Goal: Find specific page/section: Find specific page/section

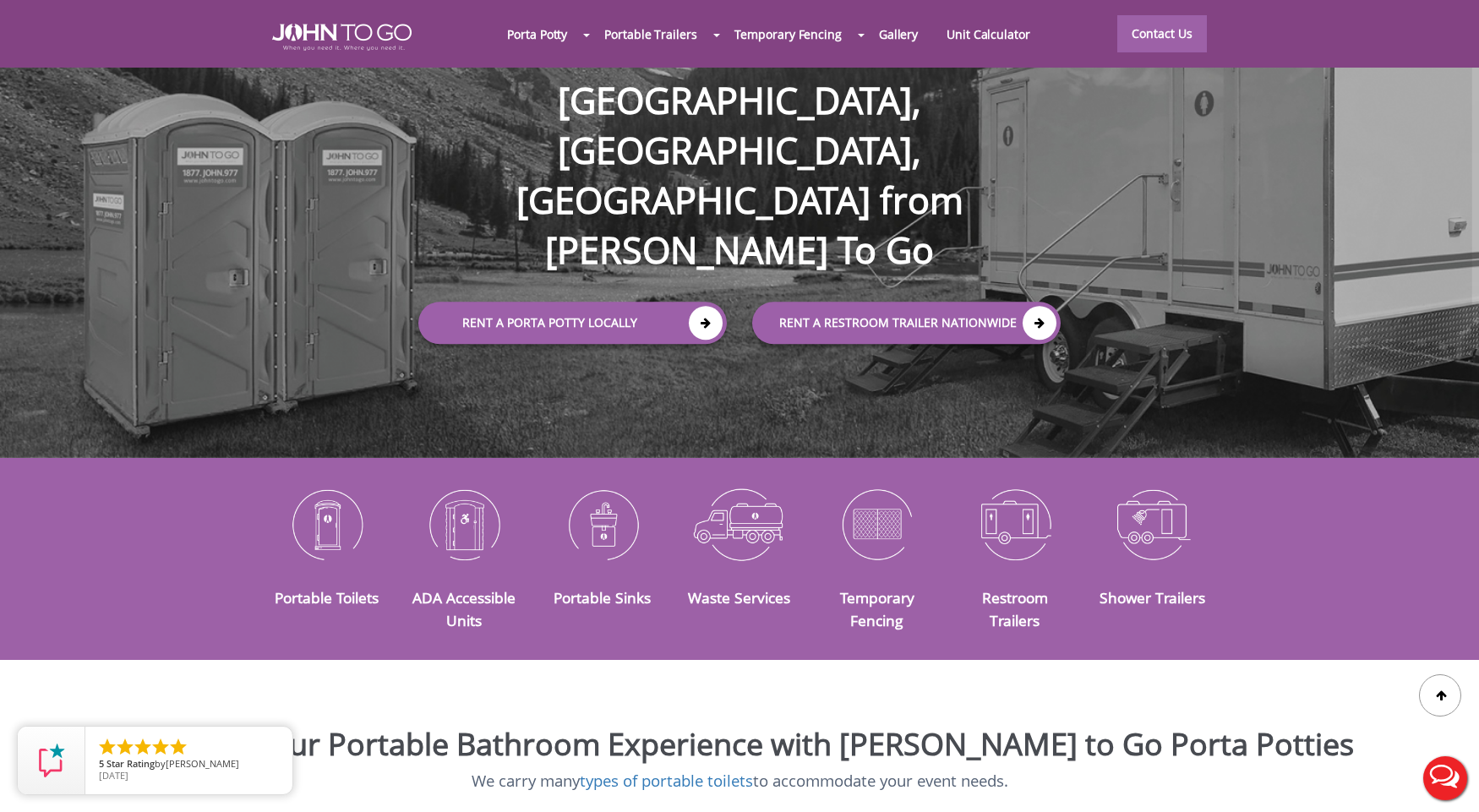
scroll to position [169, 0]
click at [1157, 39] on link "Contact Us" at bounding box center [1162, 33] width 90 height 37
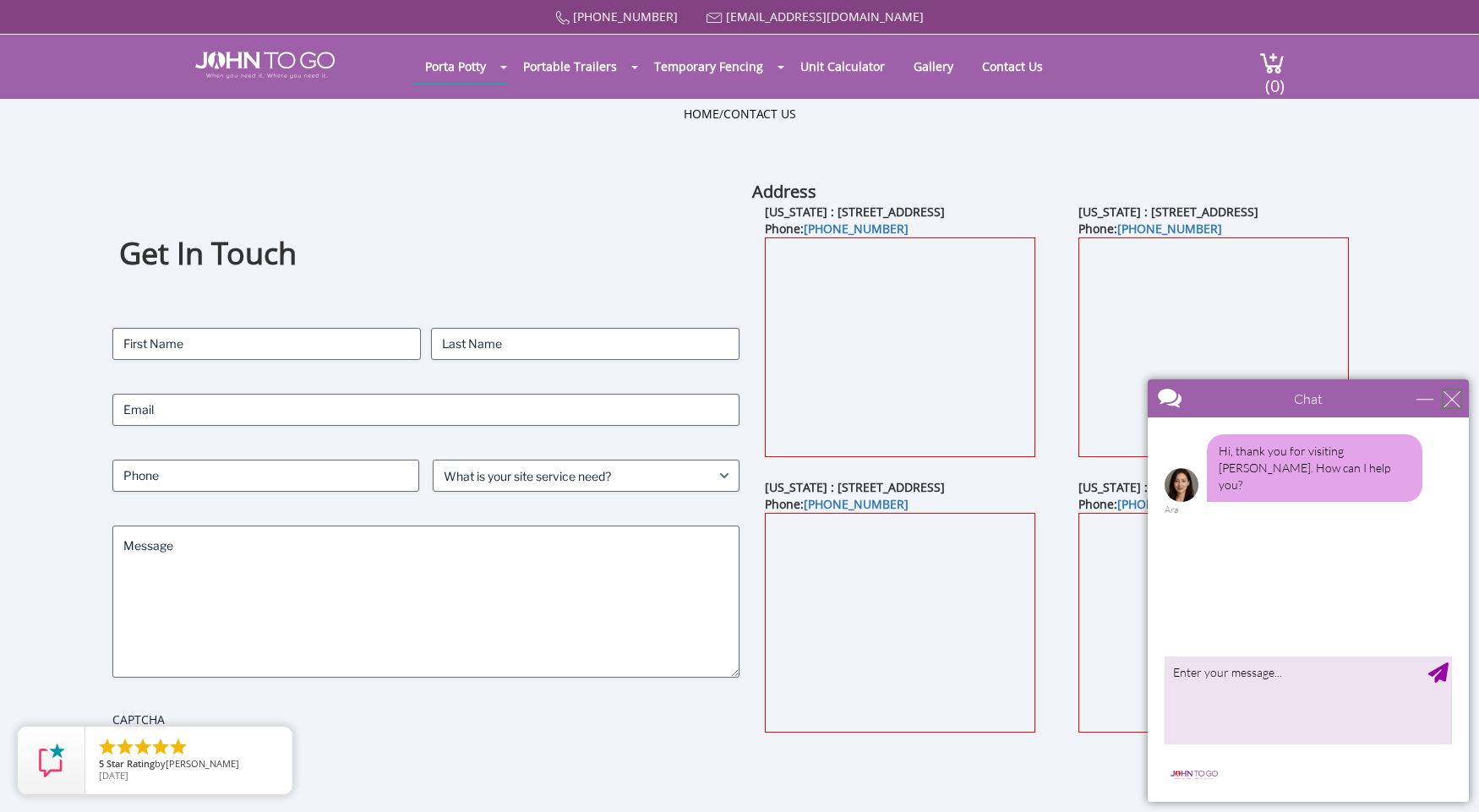
click at [1454, 401] on div "close" at bounding box center [1452, 399] width 17 height 17
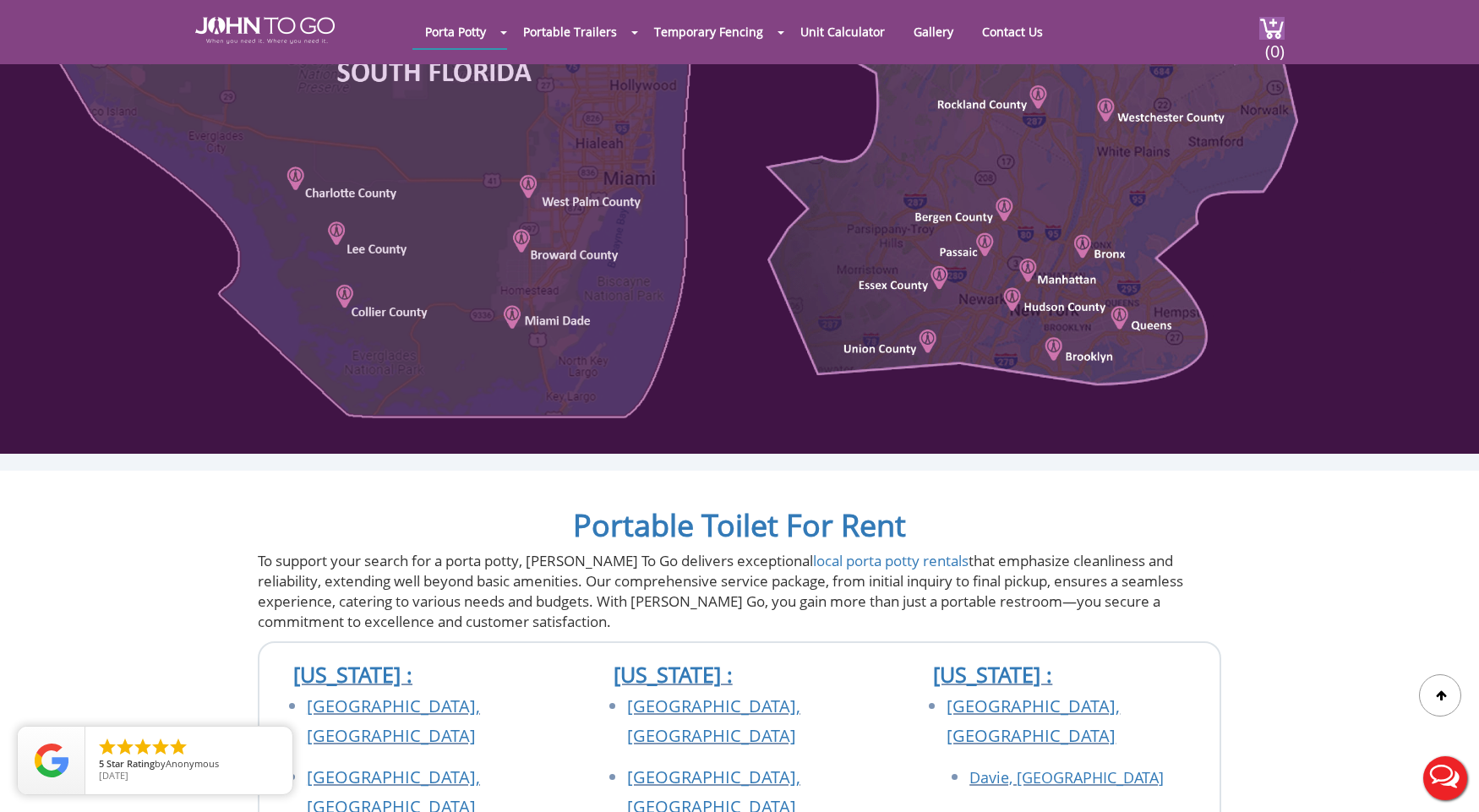
scroll to position [1098, 0]
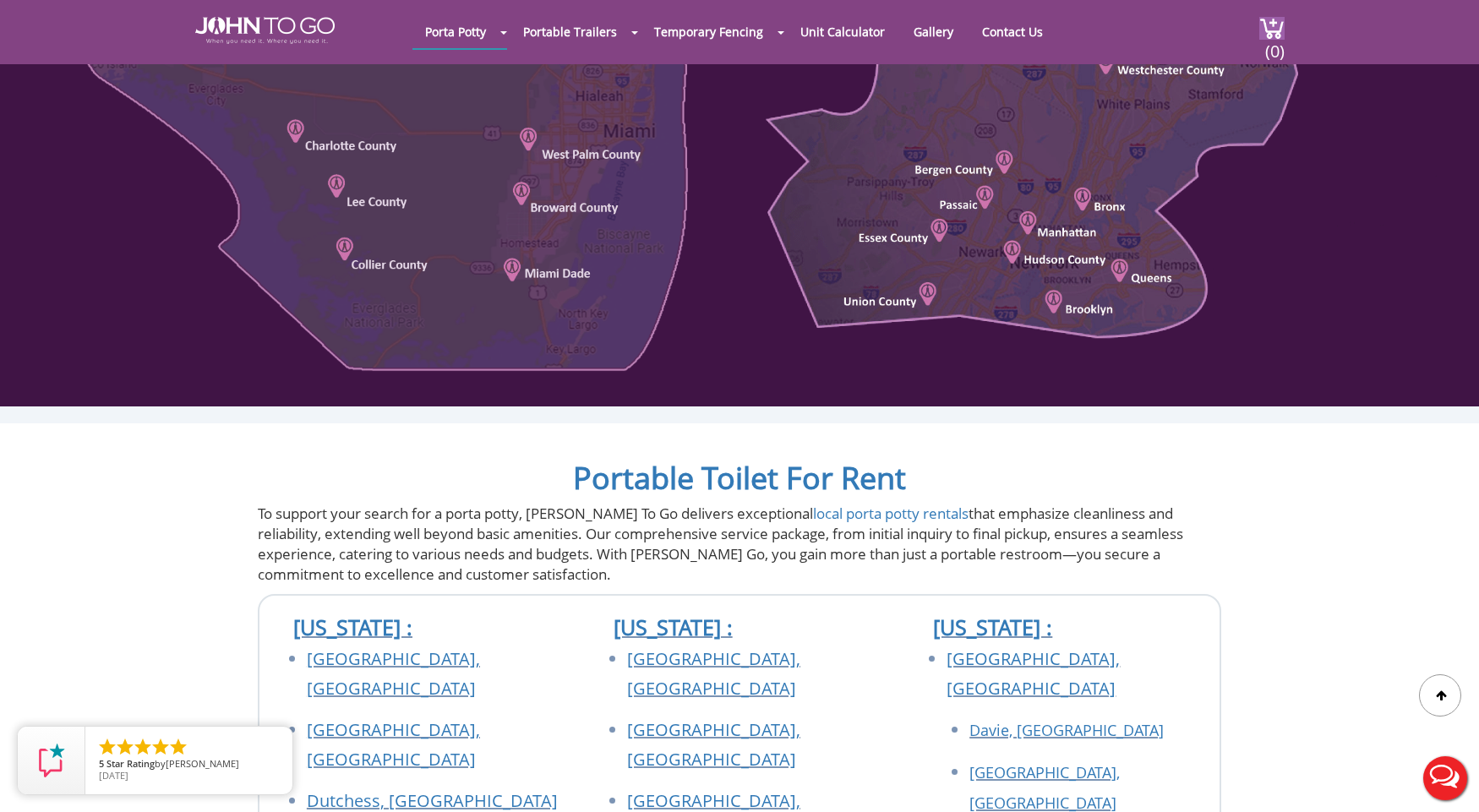
click at [979, 406] on div at bounding box center [740, 37] width 1479 height 739
click at [1003, 406] on div at bounding box center [740, 37] width 1479 height 739
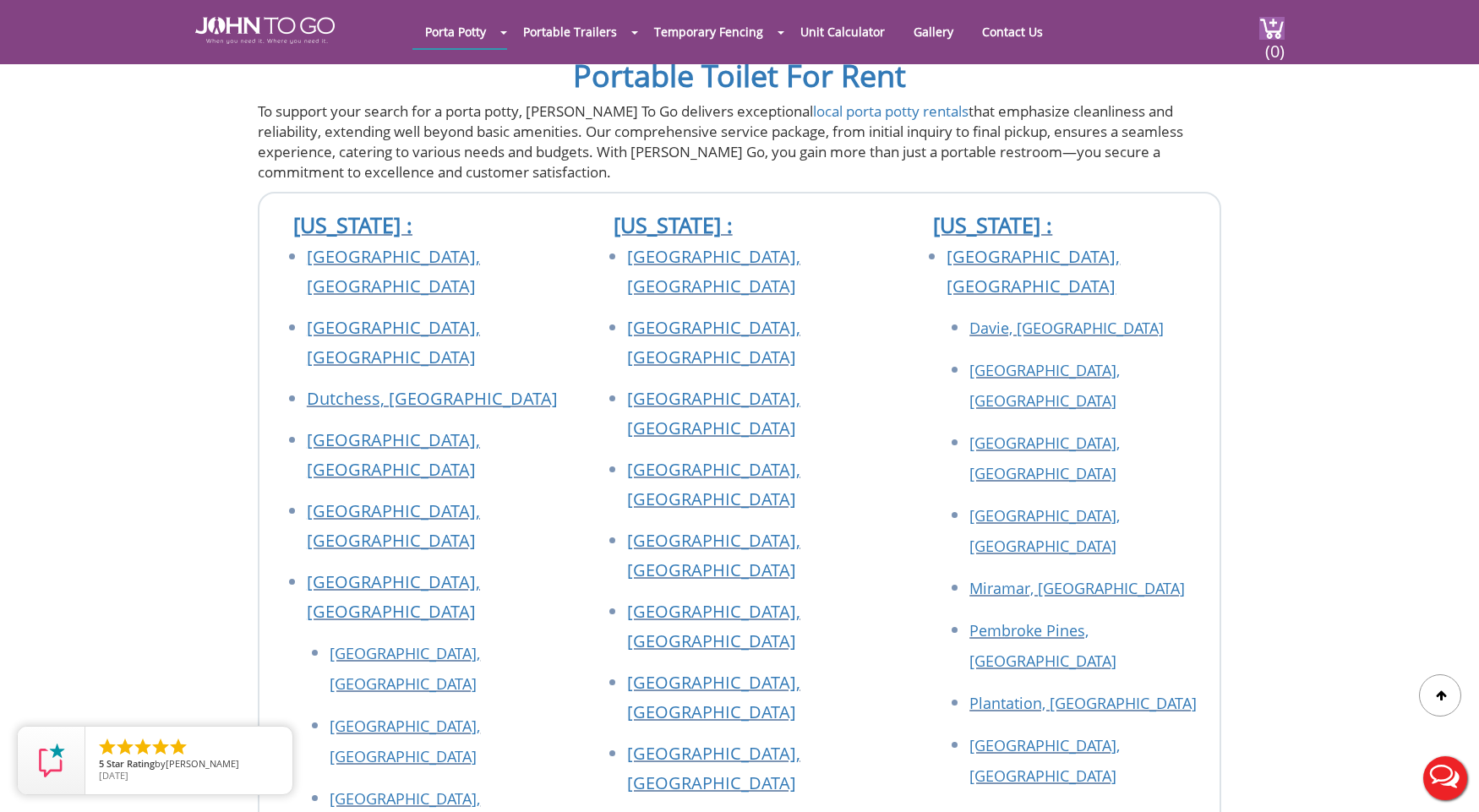
scroll to position [1689, 0]
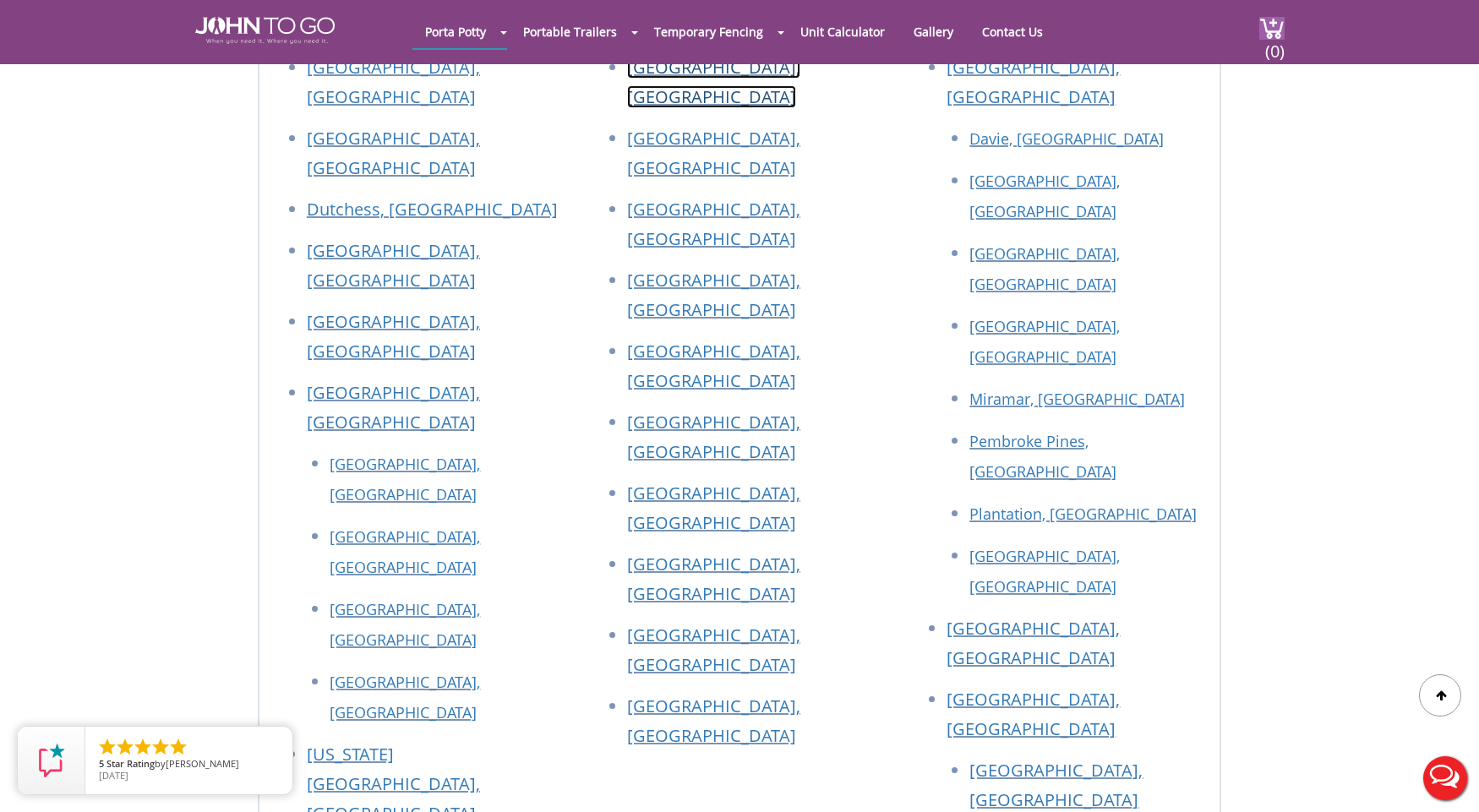
click at [695, 108] on link "[GEOGRAPHIC_DATA], [GEOGRAPHIC_DATA]" at bounding box center [713, 82] width 174 height 53
